Goal: Obtain resource: Obtain resource

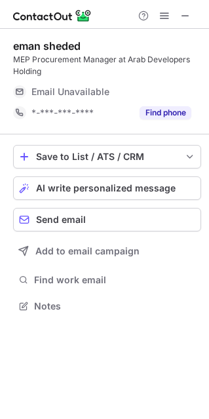
scroll to position [296, 209]
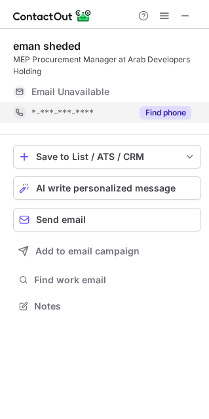
click at [176, 114] on button "Find phone" at bounding box center [166, 112] width 52 height 13
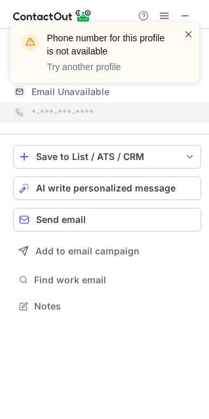
click at [186, 28] on span at bounding box center [188, 34] width 10 height 13
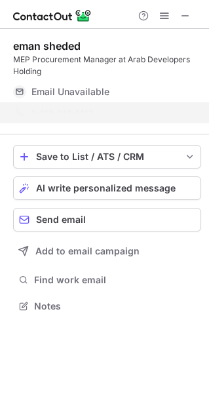
click at [187, 12] on div "Phone number for this profile is not available Try another profile" at bounding box center [105, 57] width 210 height 97
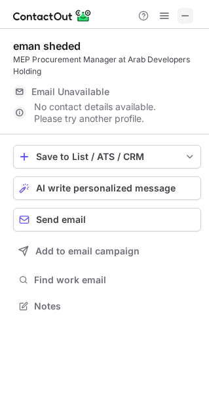
click at [187, 14] on span at bounding box center [185, 15] width 10 height 10
